Goal: Task Accomplishment & Management: Complete application form

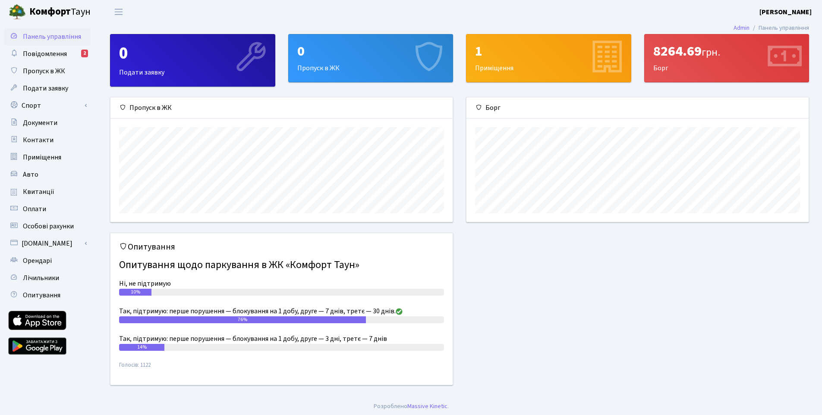
scroll to position [125, 342]
click at [341, 57] on div "0" at bounding box center [370, 51] width 147 height 16
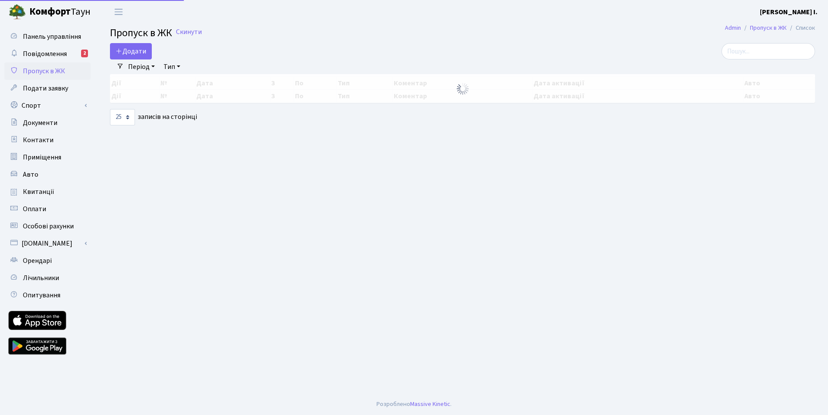
select select "25"
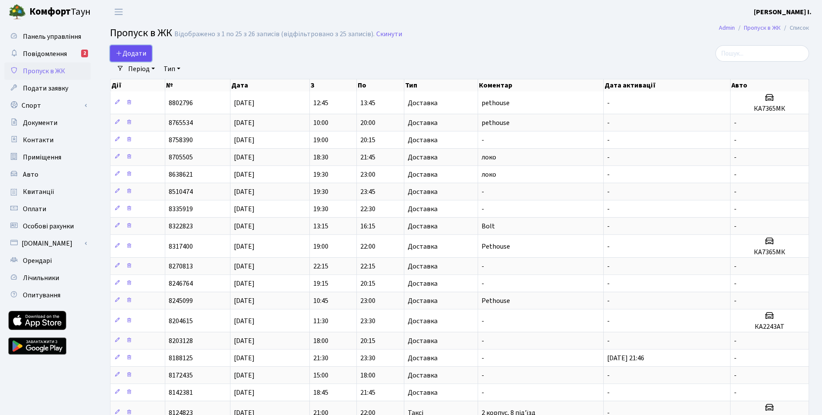
click at [132, 53] on span "Додати" at bounding box center [131, 53] width 31 height 9
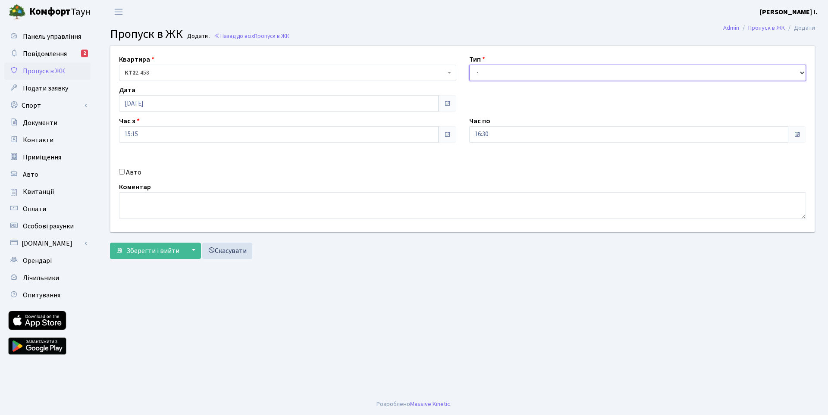
click at [502, 69] on select "- Доставка Таксі Гості Сервіс" at bounding box center [637, 73] width 337 height 16
select select "1"
click at [469, 65] on select "- Доставка Таксі Гості Сервіс" at bounding box center [637, 73] width 337 height 16
click at [545, 129] on input "16:30" at bounding box center [629, 134] width 320 height 16
click at [496, 163] on icon at bounding box center [492, 164] width 23 height 23
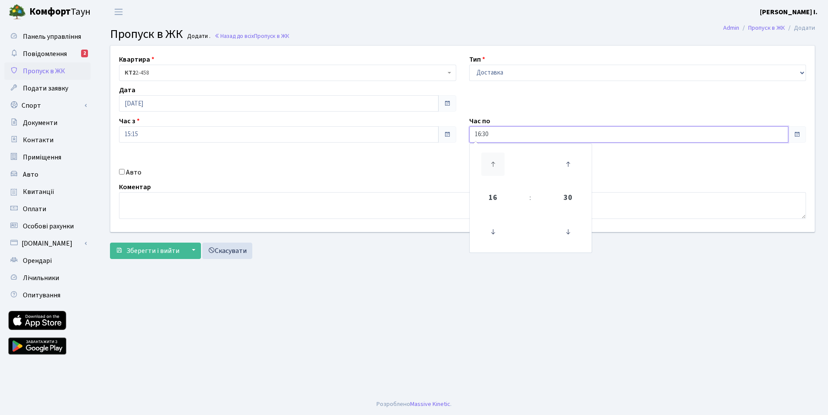
type input "17:30"
click at [361, 173] on div "Авто" at bounding box center [288, 172] width 350 height 10
click at [136, 245] on button "Зберегти і вийти" at bounding box center [147, 251] width 75 height 16
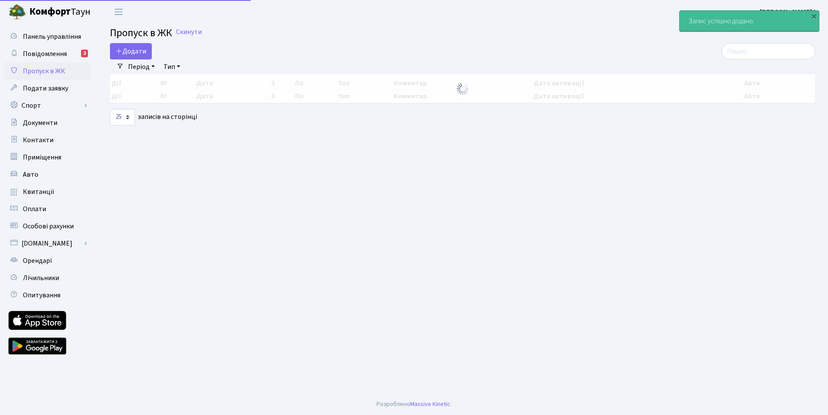
select select "25"
